Goal: Task Accomplishment & Management: Manage account settings

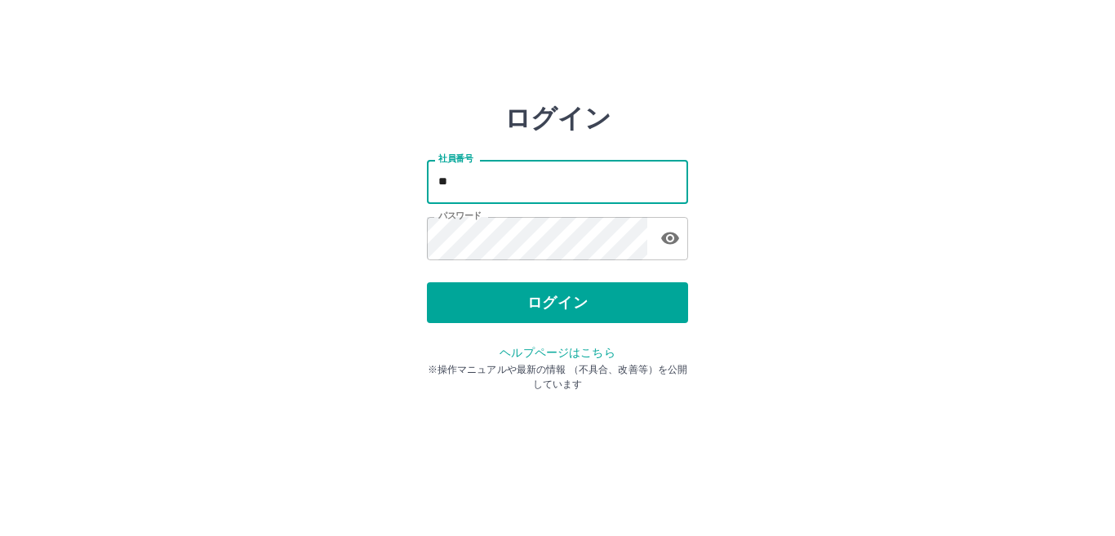
type input "*"
type input "*******"
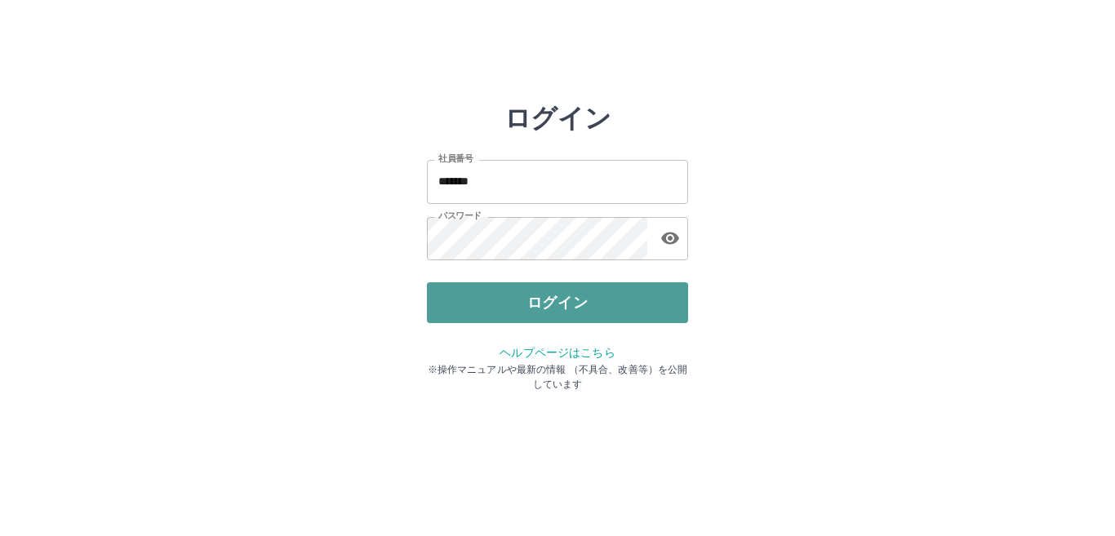
click at [480, 286] on button "ログイン" at bounding box center [557, 302] width 261 height 41
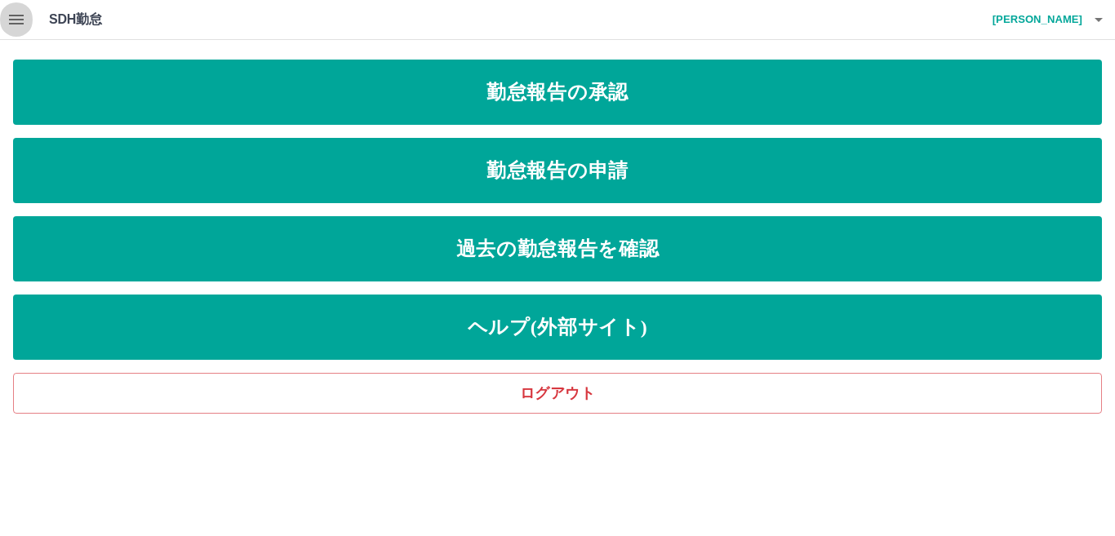
click at [22, 18] on icon "button" at bounding box center [17, 20] width 20 height 20
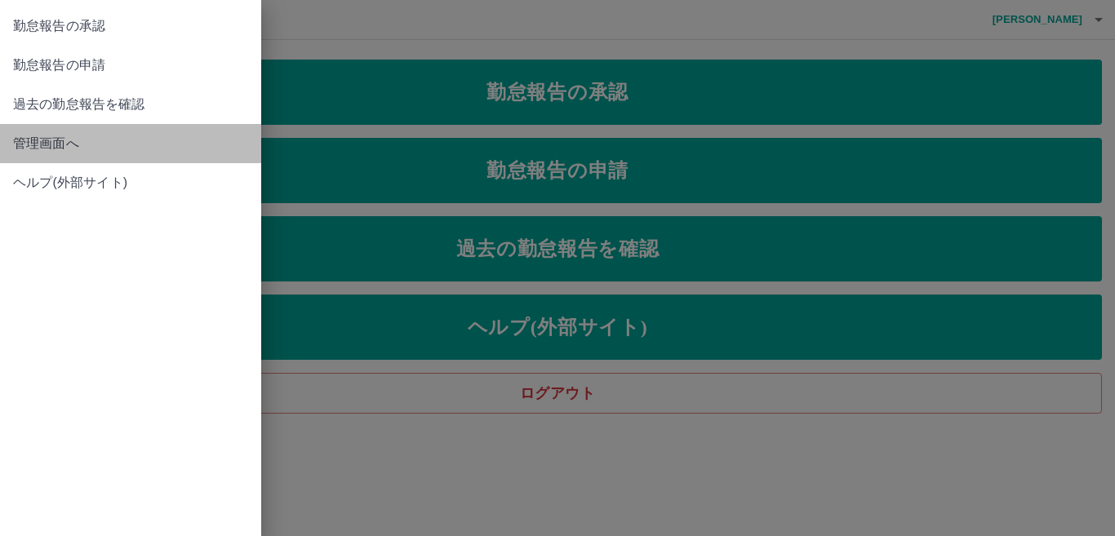
click at [88, 147] on span "管理画面へ" at bounding box center [130, 144] width 235 height 20
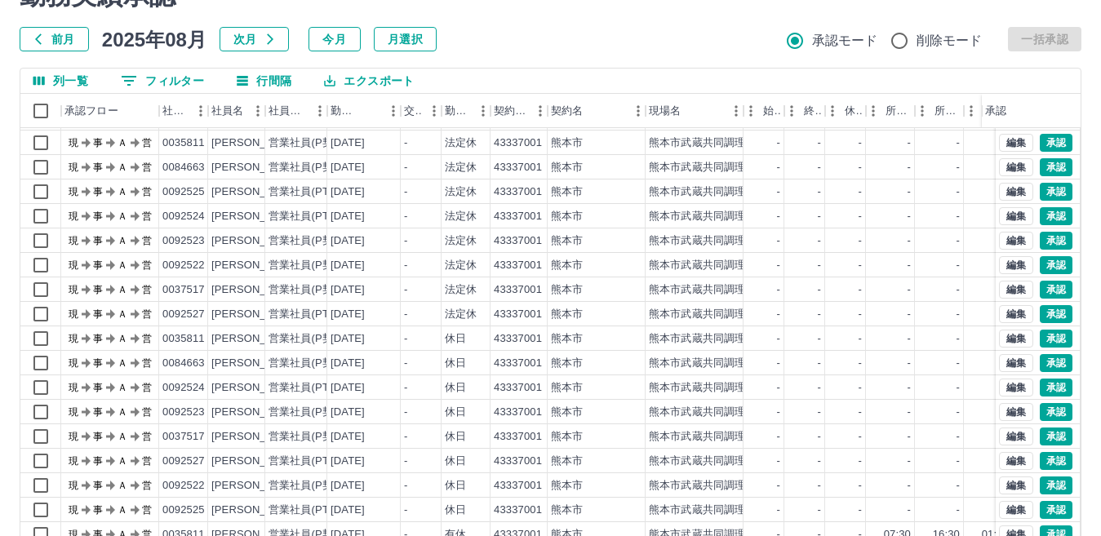
scroll to position [153, 0]
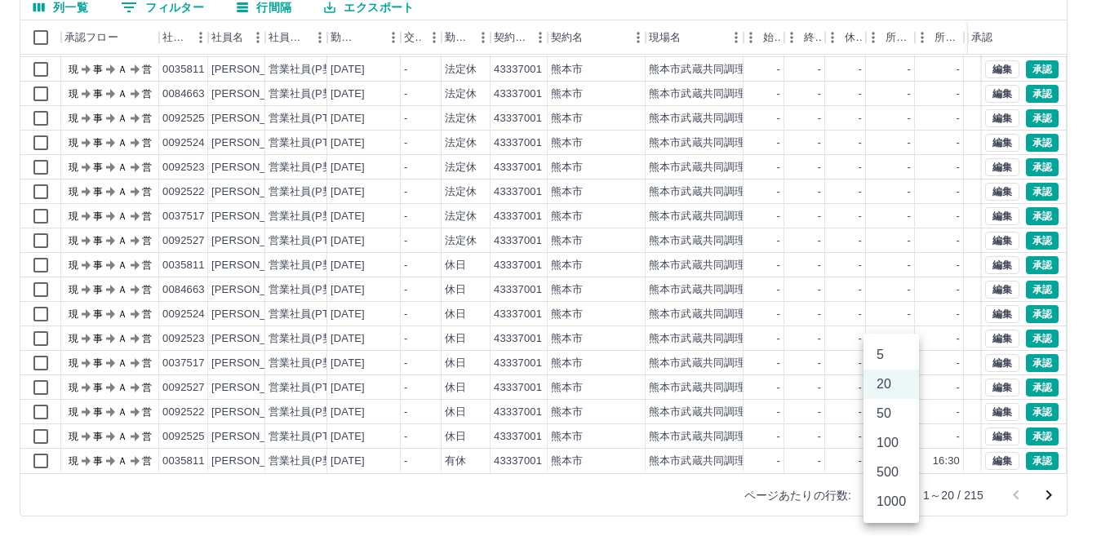
click at [903, 490] on body "SDH勤怠 [PERSON_NAME] 勤務実績承認 前月 [DATE] 次月 今月 月選択 承認モード 削除モード 一括承認 列一覧 0 フィルター 行間隔…" at bounding box center [550, 191] width 1101 height 689
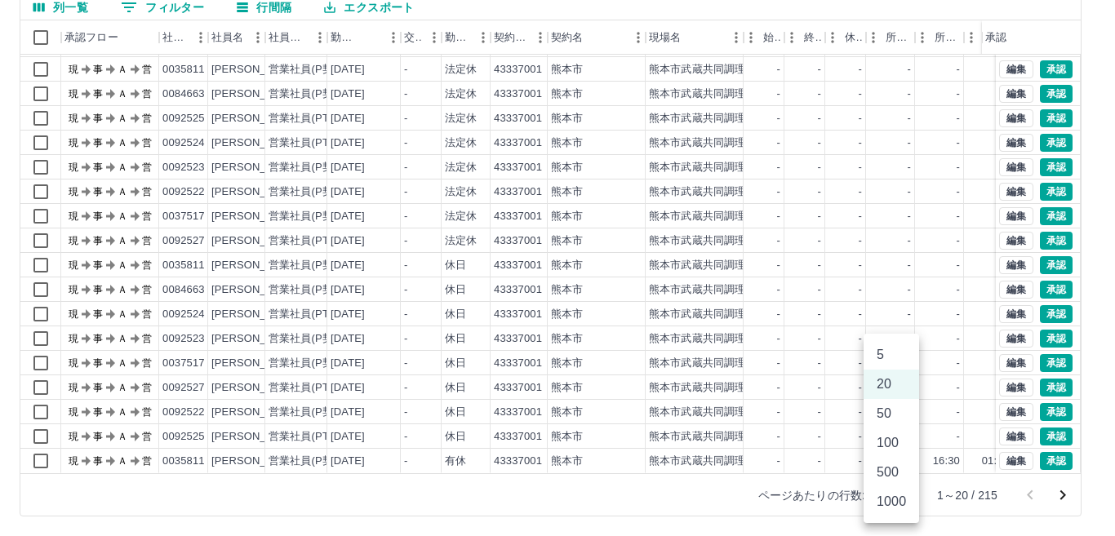
click at [896, 447] on li "100" at bounding box center [890, 442] width 55 height 29
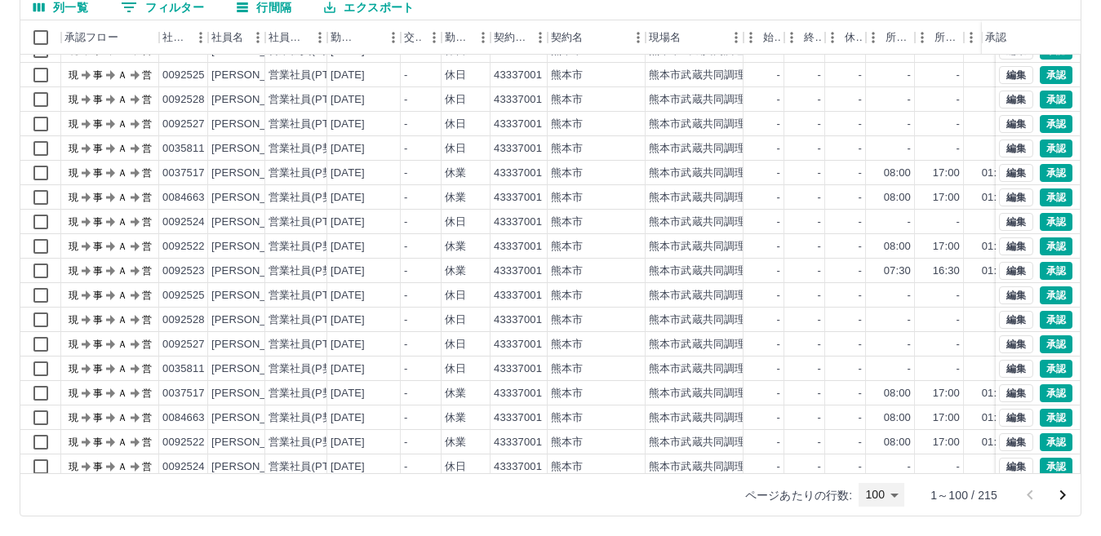
scroll to position [2043, 0]
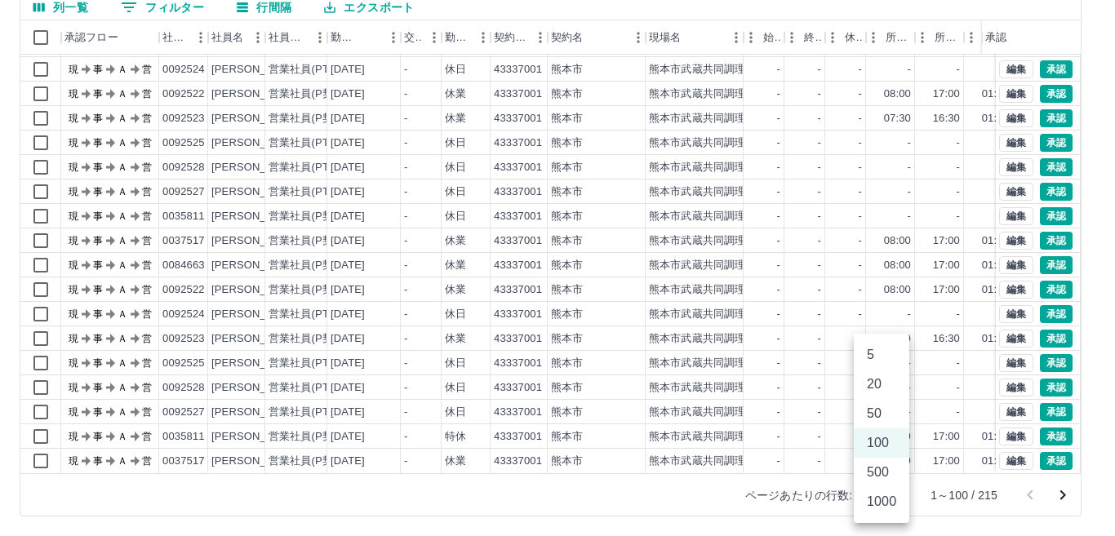
click at [892, 493] on body "SDH勤怠 [PERSON_NAME] 勤務実績承認 前月 [DATE] 次月 今月 月選択 承認モード 削除モード 一括承認 列一覧 0 フィルター 行間隔…" at bounding box center [557, 191] width 1115 height 689
click at [880, 474] on li "500" at bounding box center [880, 472] width 55 height 29
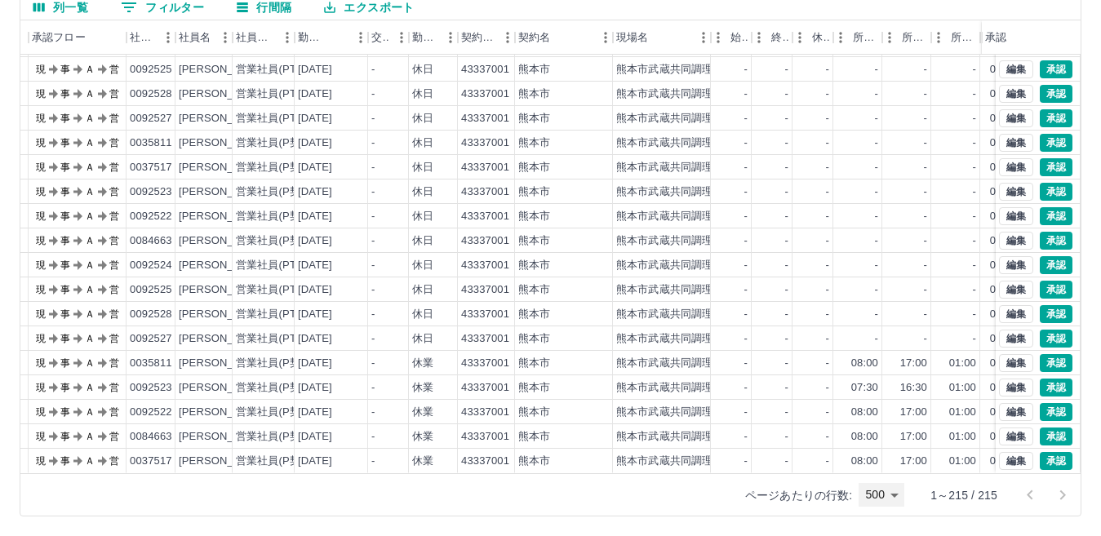
scroll to position [4858, 65]
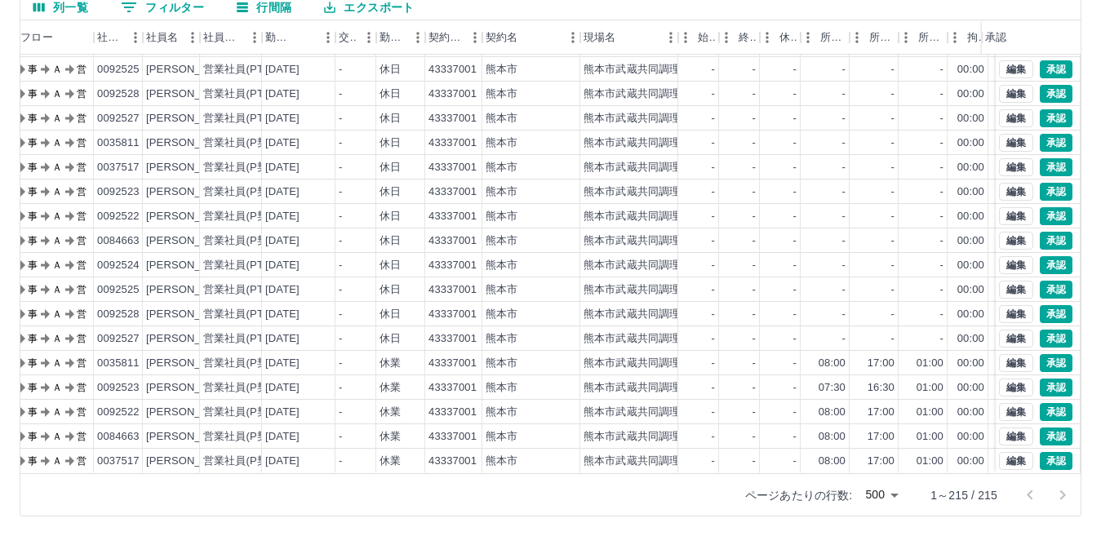
click at [1058, 491] on div at bounding box center [1045, 495] width 65 height 33
click at [1031, 493] on div at bounding box center [1045, 495] width 65 height 33
click at [1030, 494] on div at bounding box center [1045, 495] width 65 height 33
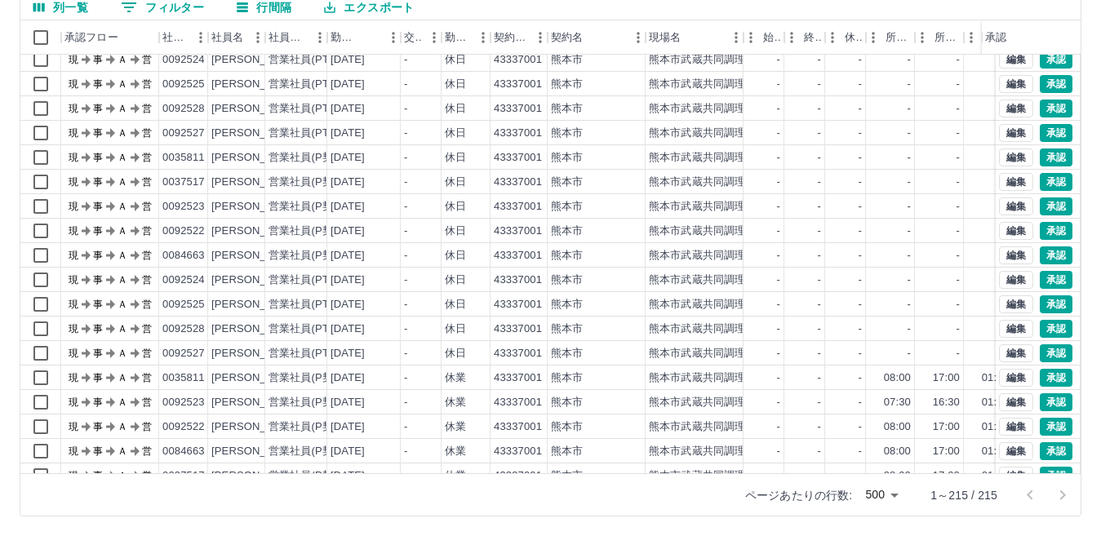
scroll to position [4858, 0]
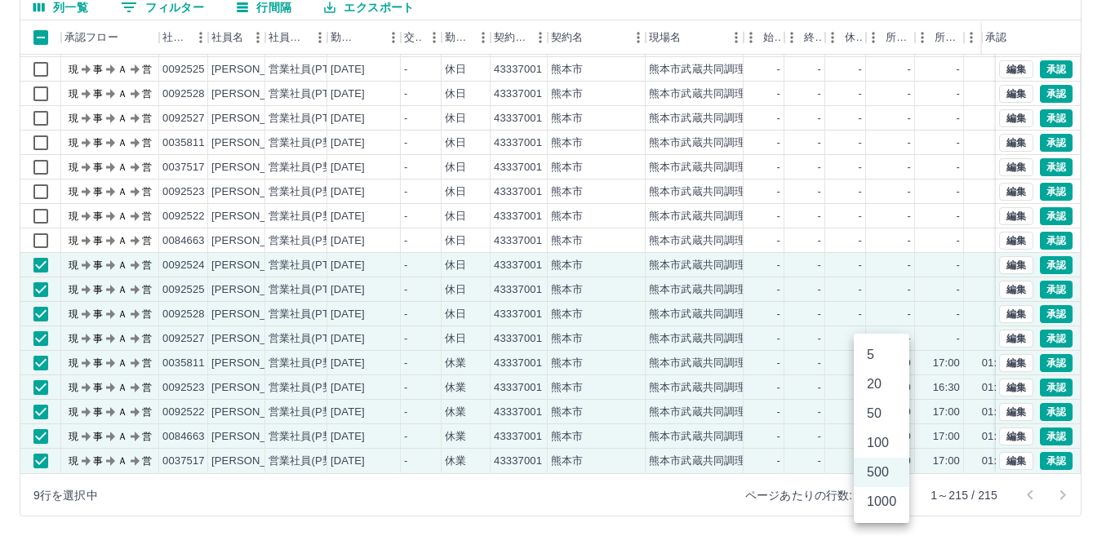
click at [892, 498] on body "SDH勤怠 [PERSON_NAME] 勤務実績承認 前月 [DATE] 次月 今月 月選択 承認モード 削除モード 一括承認 列一覧 0 フィルター 行間隔…" at bounding box center [557, 191] width 1115 height 689
click at [882, 508] on li "1000" at bounding box center [880, 501] width 55 height 29
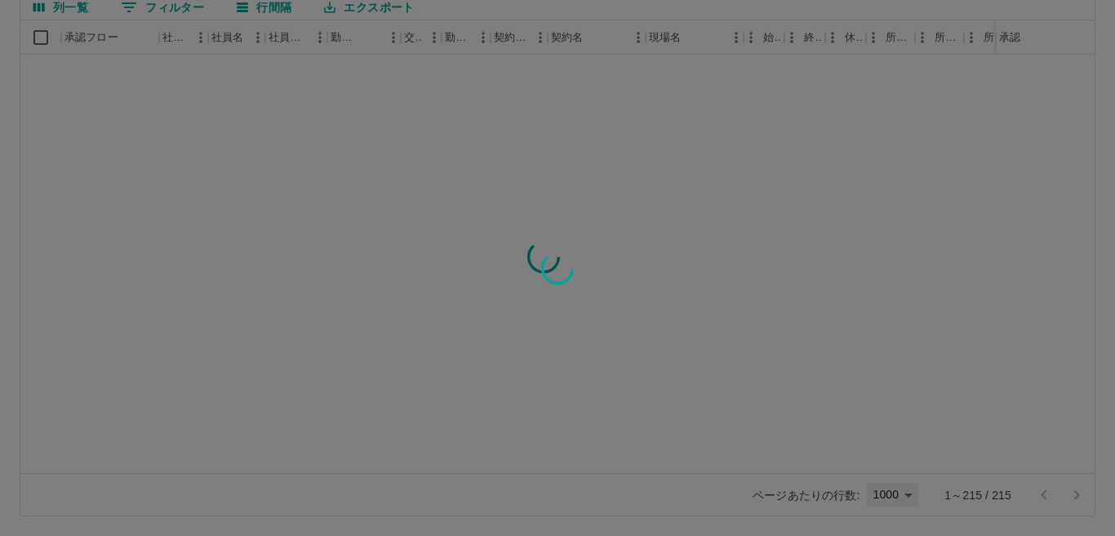
type input "****"
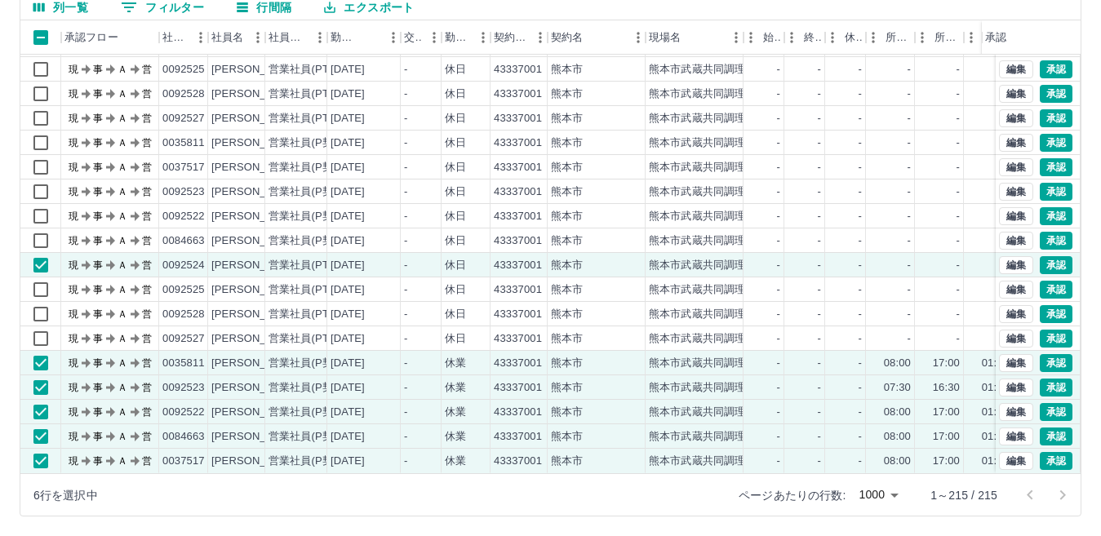
click at [1060, 495] on div at bounding box center [1045, 495] width 65 height 33
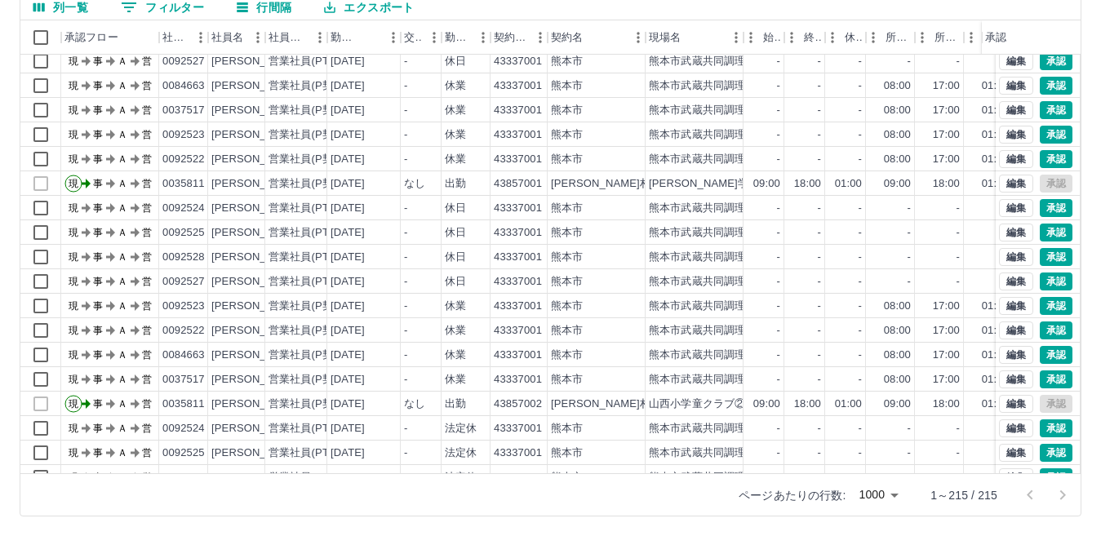
scroll to position [4205, 0]
